Goal: Transaction & Acquisition: Book appointment/travel/reservation

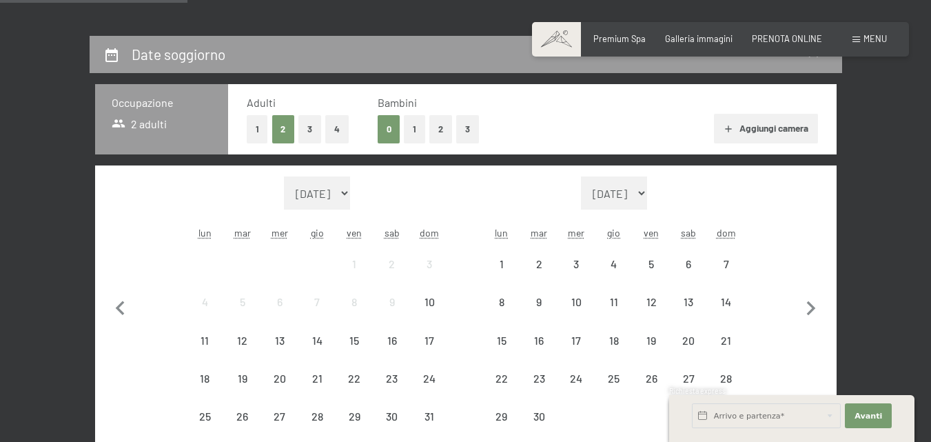
scroll to position [276, 0]
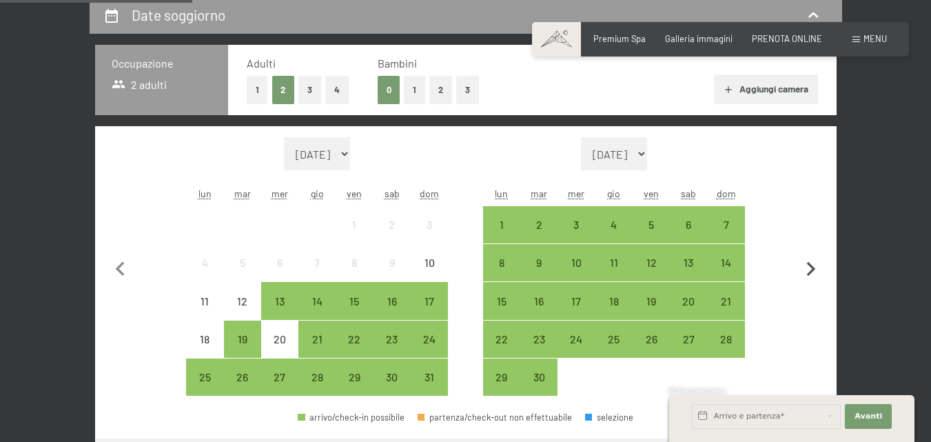
click at [812, 269] on icon "button" at bounding box center [811, 269] width 29 height 29
select select "2025-09-01"
select select "2025-10-01"
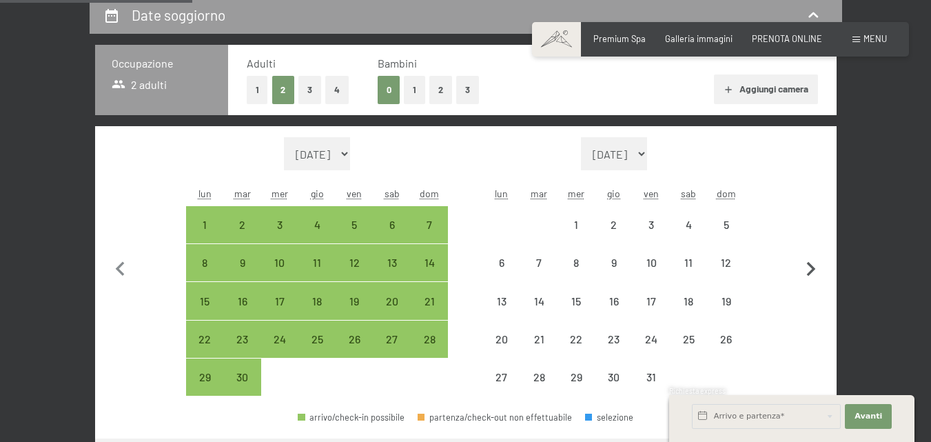
click at [812, 269] on icon "button" at bounding box center [811, 269] width 29 height 29
select select "2025-10-01"
select select "2025-11-01"
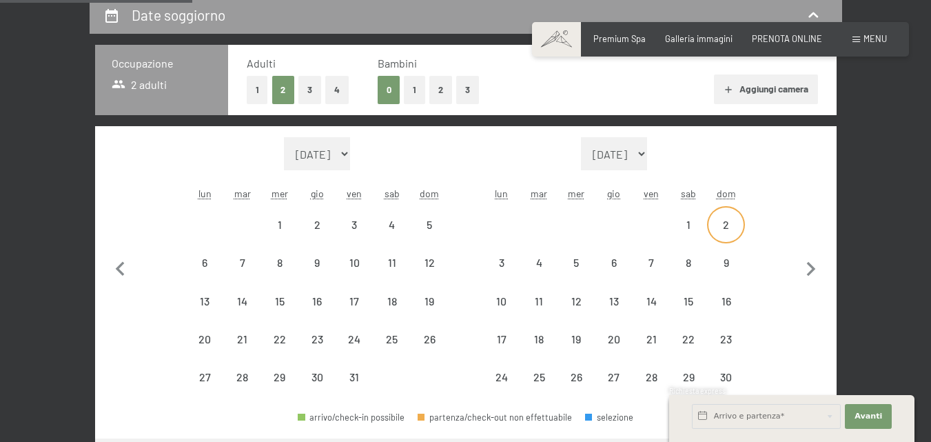
click at [731, 223] on div "2" at bounding box center [726, 236] width 34 height 34
select select "2025-10-01"
select select "2025-11-01"
click at [730, 266] on div "9" at bounding box center [726, 274] width 34 height 34
select select "2025-10-01"
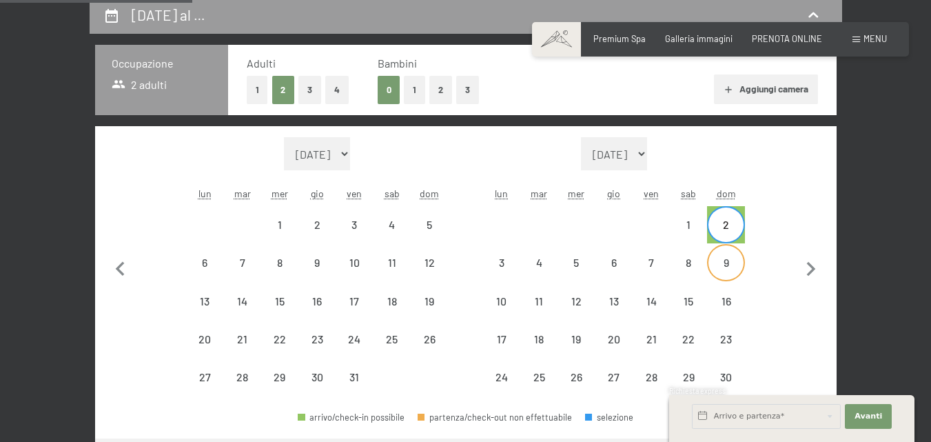
select select "2025-11-01"
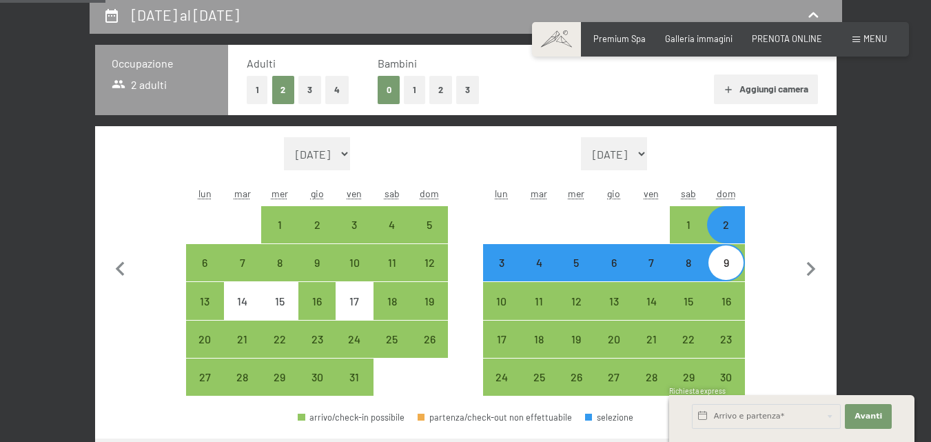
scroll to position [551, 0]
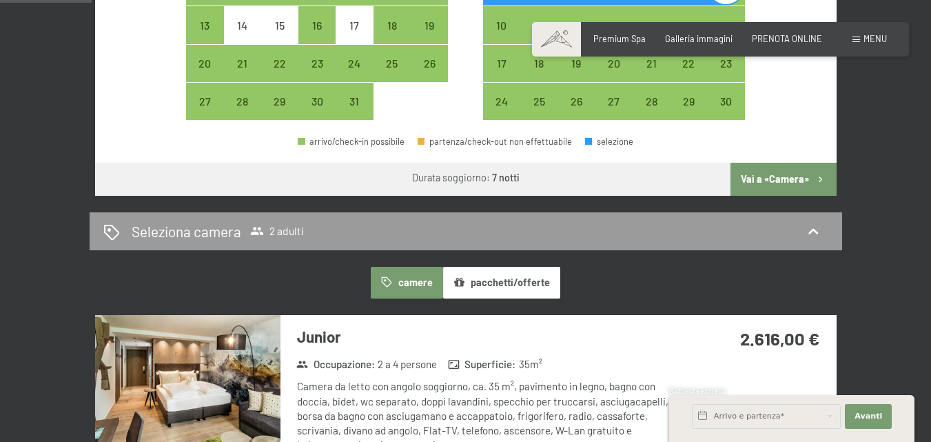
click at [767, 183] on button "Vai a «Camera»" at bounding box center [783, 179] width 105 height 33
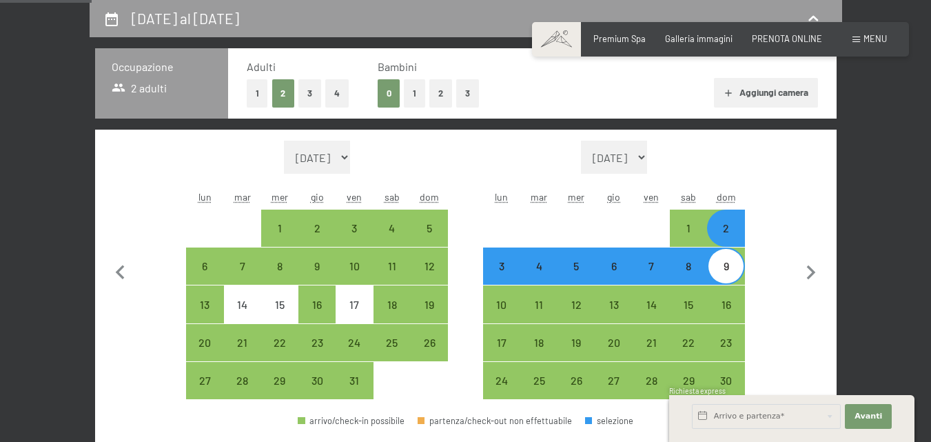
select select "2025-10-01"
select select "2025-11-01"
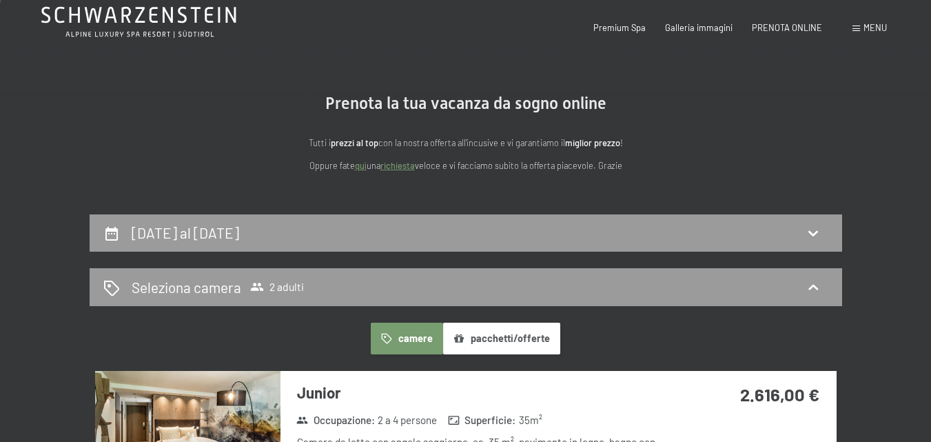
scroll to position [138, 0]
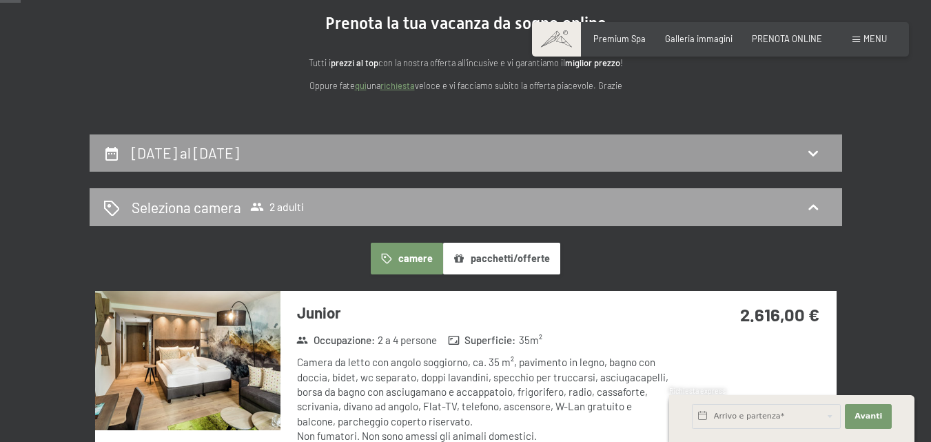
click at [806, 203] on icon at bounding box center [813, 207] width 17 height 17
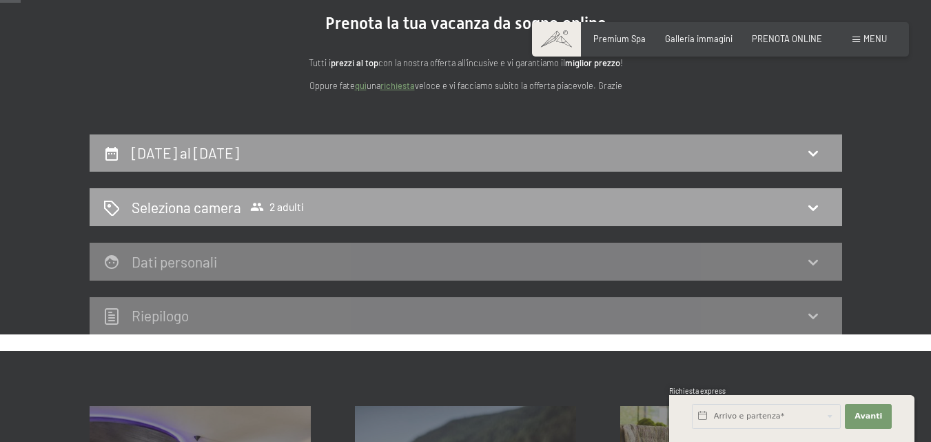
click at [278, 199] on span "Seleziona camera 2 adulti" at bounding box center [218, 207] width 172 height 20
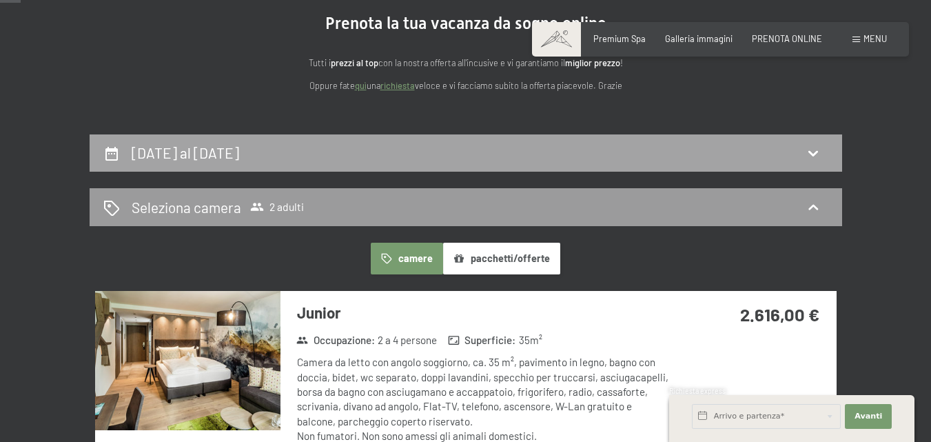
click at [239, 152] on h2 "2 novembre al 9 novembre 2025" at bounding box center [186, 152] width 108 height 17
select select "2025-10-01"
select select "2025-11-01"
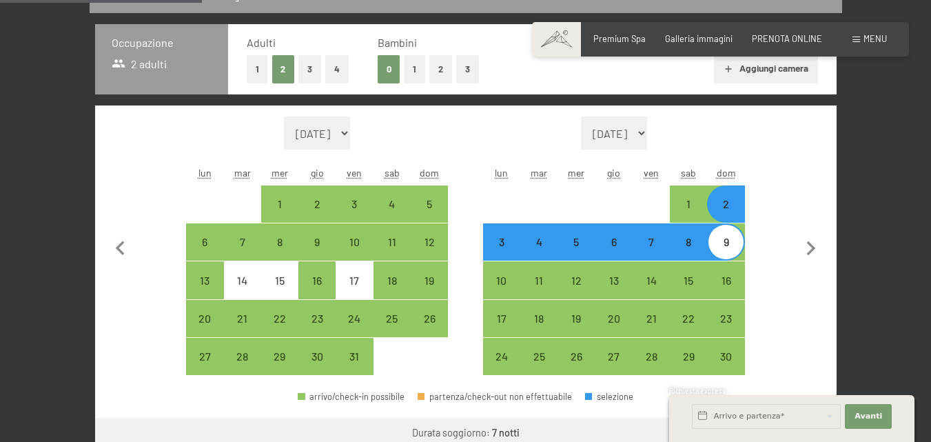
scroll to position [272, 0]
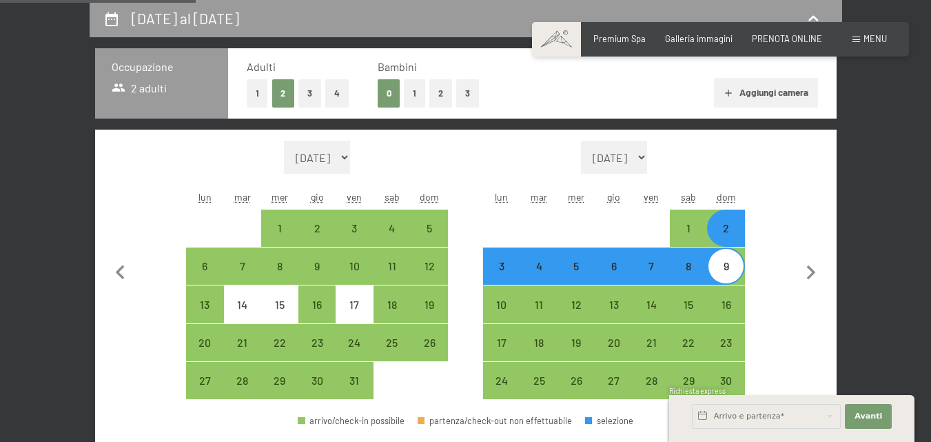
click at [409, 99] on button "1" at bounding box center [414, 93] width 21 height 28
select select "2025-10-01"
select select "2025-11-01"
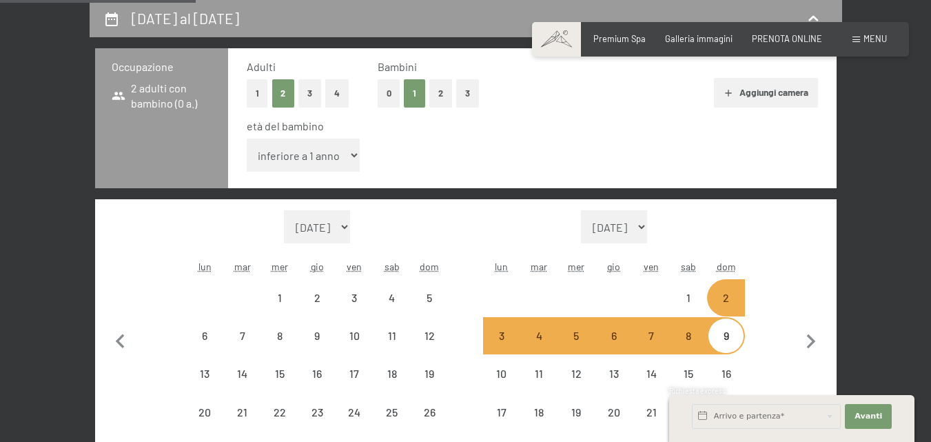
click at [348, 159] on select "inferiore a 1 anno 1 anno 2 anni 3 anni 4 anni 5 anni 6 anni 7 anni 8 anni 9 an…" at bounding box center [304, 155] width 114 height 33
select select "2025-10-01"
select select "2025-11-01"
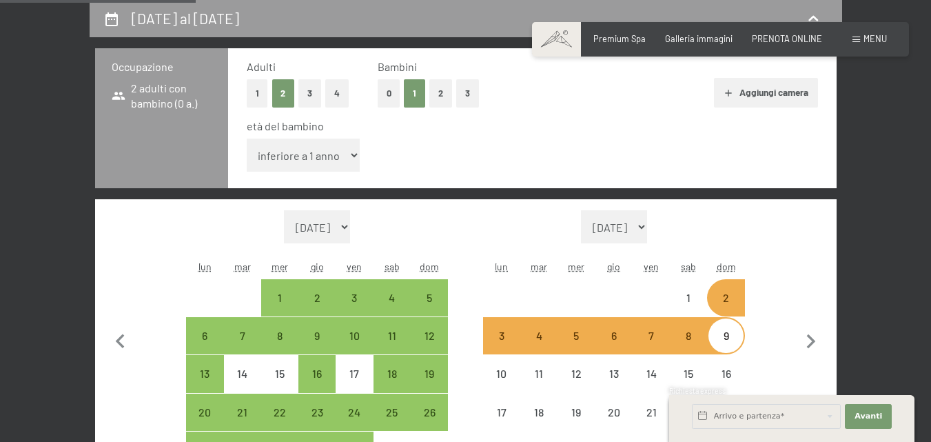
select select "2025-10-01"
select select "2025-11-01"
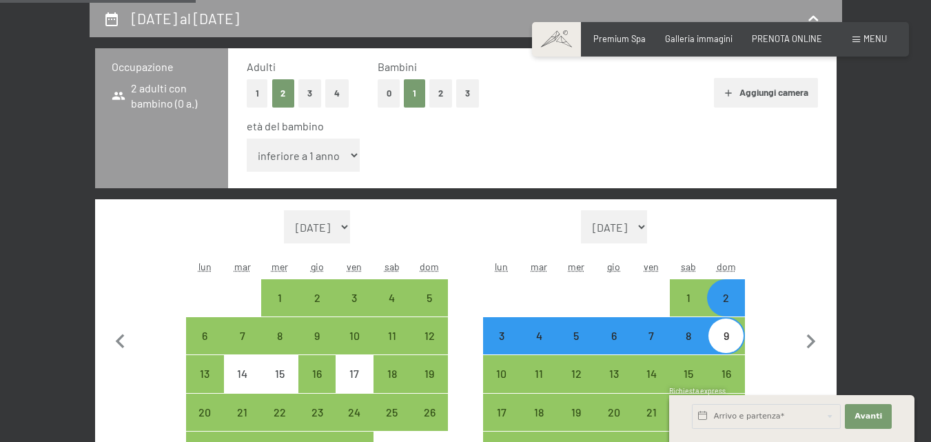
select select "11"
click at [247, 139] on select "inferiore a 1 anno 1 anno 2 anni 3 anni 4 anni 5 anni 6 anni 7 anni 8 anni 9 an…" at bounding box center [304, 155] width 114 height 33
select select "2025-10-01"
select select "2025-11-01"
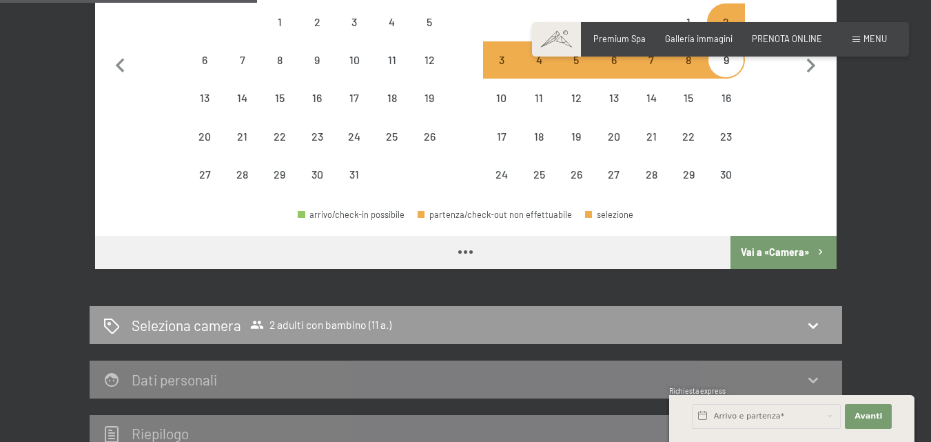
select select "2025-10-01"
select select "2025-11-01"
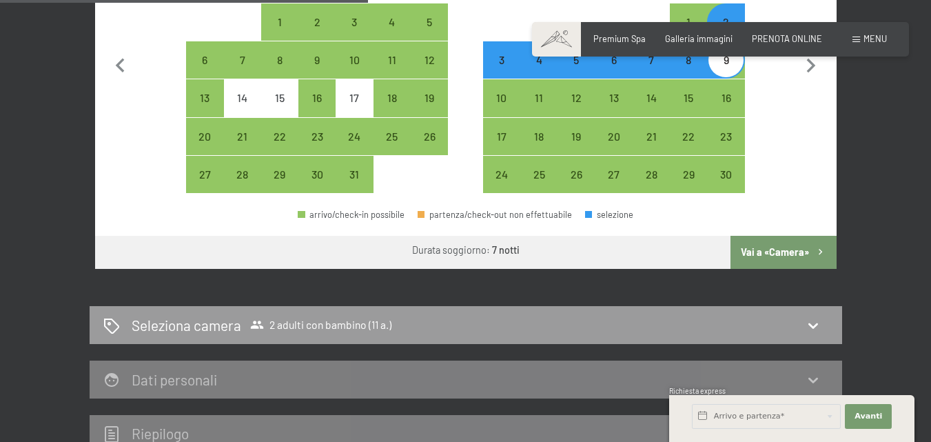
click at [786, 248] on button "Vai a «Camera»" at bounding box center [783, 252] width 105 height 33
select select "2025-10-01"
select select "2025-11-01"
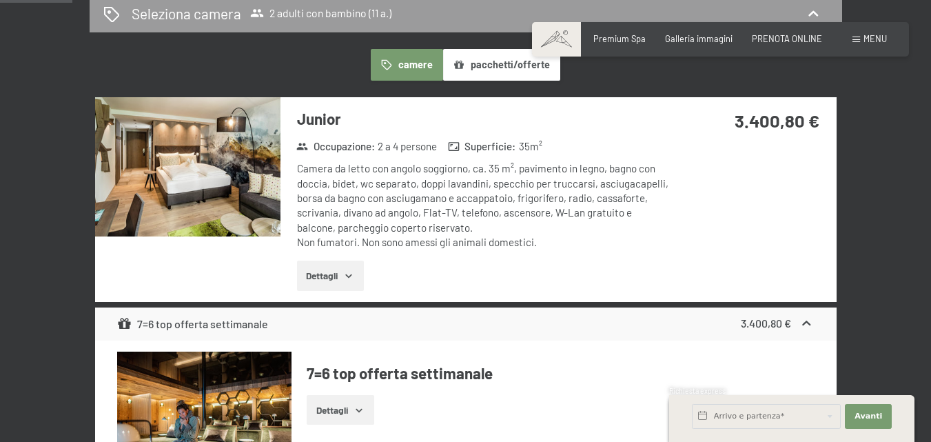
scroll to position [203, 0]
